Goal: Task Accomplishment & Management: Manage account settings

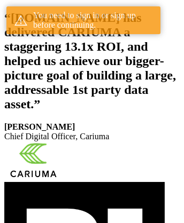
scroll to position [196, 0]
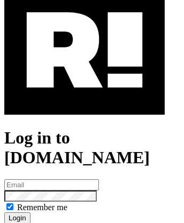
click at [84, 97] on img at bounding box center [84, 50] width 160 height 129
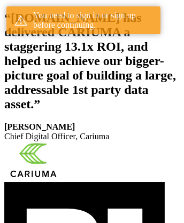
scroll to position [196, 0]
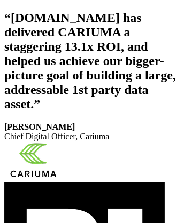
scroll to position [180, 0]
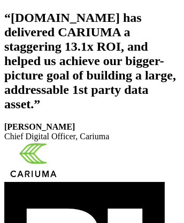
scroll to position [196, 0]
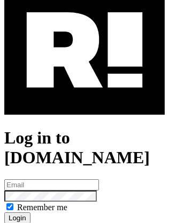
click at [84, 97] on img at bounding box center [84, 50] width 160 height 129
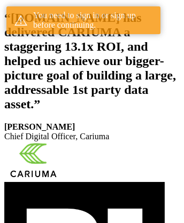
scroll to position [196, 0]
